Goal: Subscribe to service/newsletter

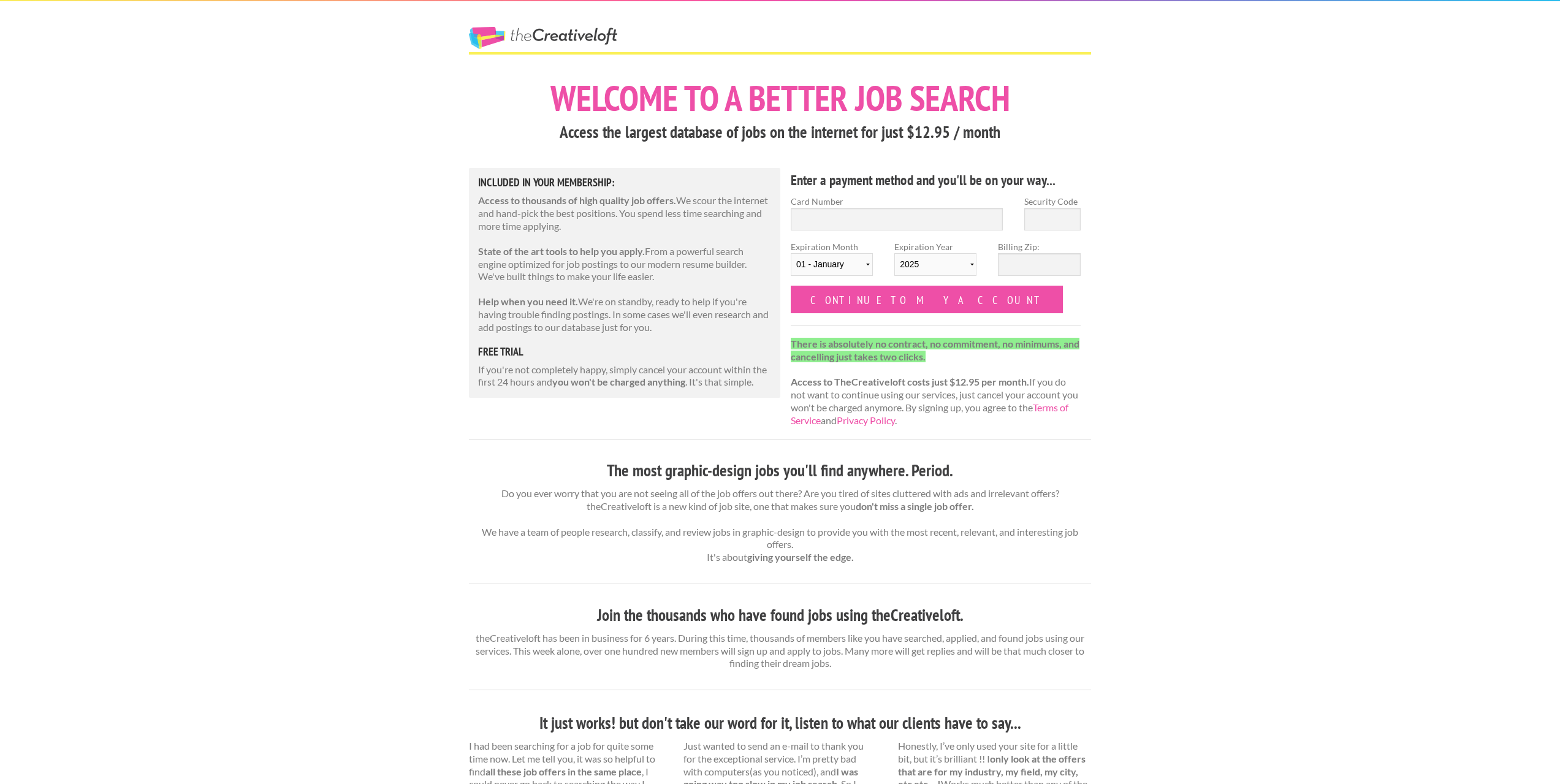
click at [1092, 479] on div "Welcome to a better job search Access the largest database of jobs on the inter…" at bounding box center [780, 677] width 643 height 1199
click at [869, 301] on input "Continue to my account" at bounding box center [927, 299] width 272 height 28
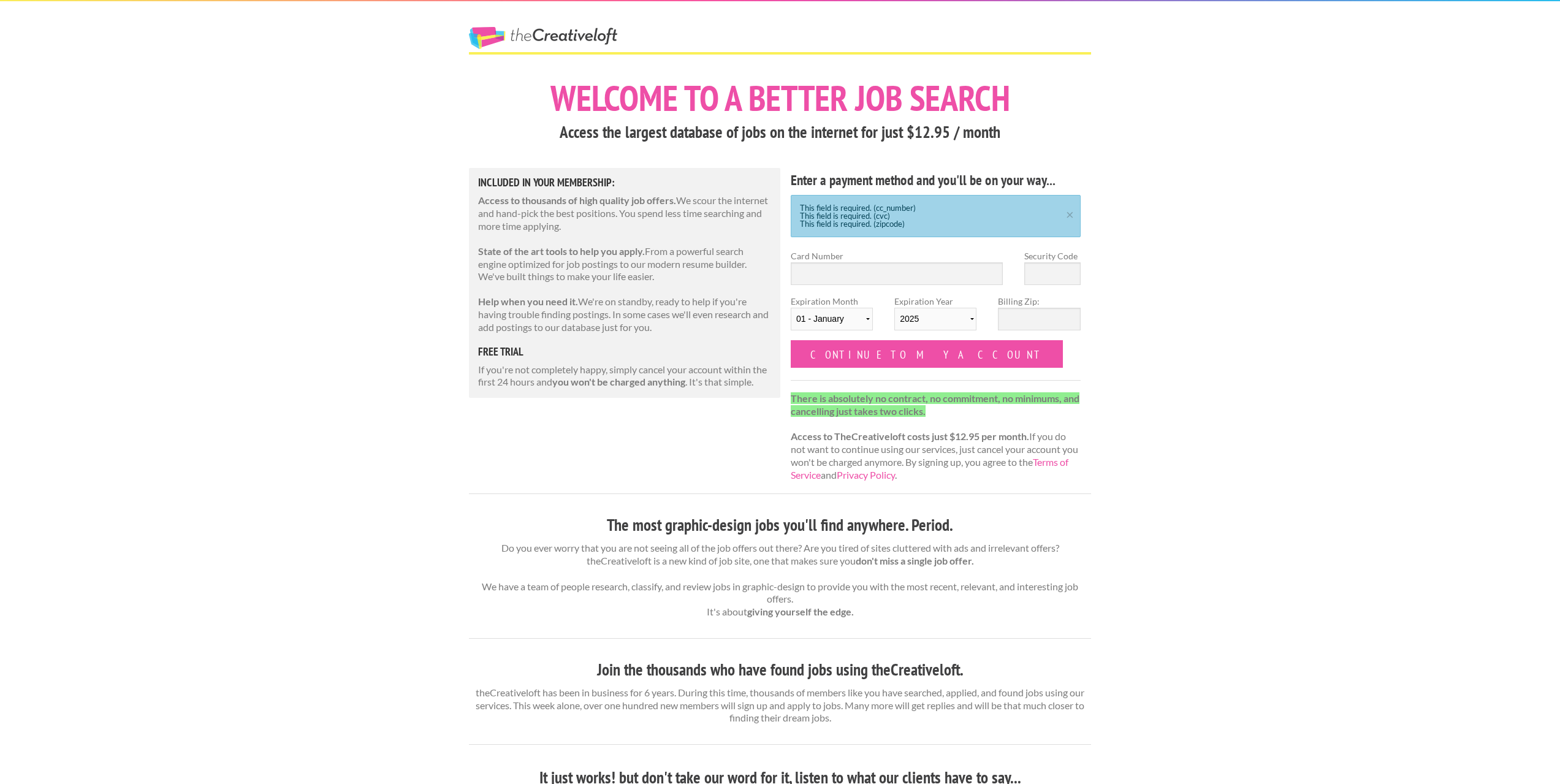
click at [534, 38] on link "The Creative Loft" at bounding box center [543, 38] width 148 height 22
